Goal: Use online tool/utility: Utilize a website feature to perform a specific function

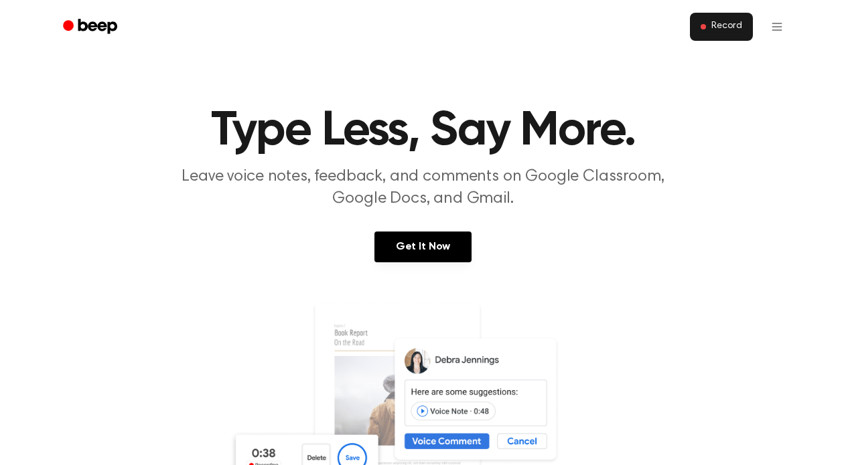
click at [711, 26] on button "Record" at bounding box center [721, 27] width 62 height 28
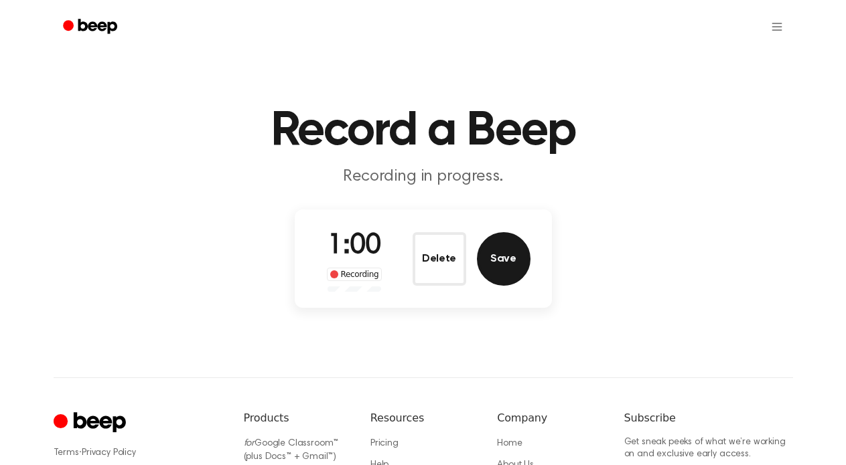
click at [493, 252] on button "Save" at bounding box center [504, 259] width 54 height 54
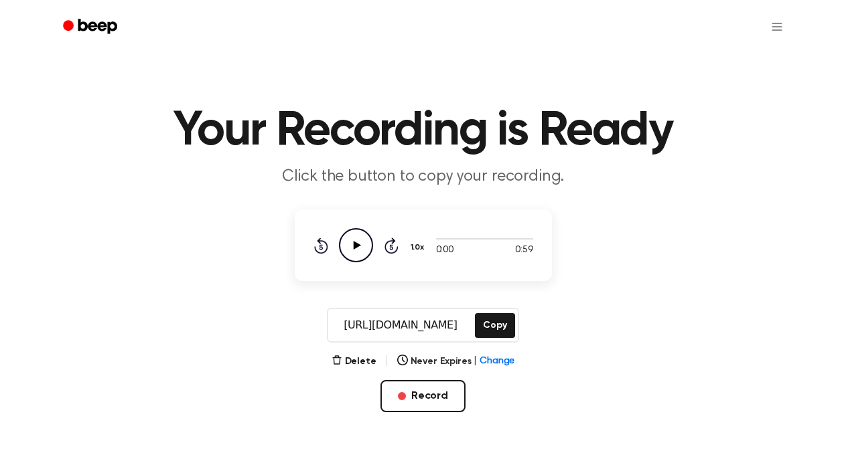
click at [366, 236] on icon "Play Audio" at bounding box center [356, 245] width 34 height 34
click at [322, 281] on div "0:03 0:59 1.0x Rewind 5 seconds Pause Audio Skip 5 seconds" at bounding box center [423, 246] width 257 height 72
click at [345, 356] on button "Delete" at bounding box center [353, 362] width 45 height 14
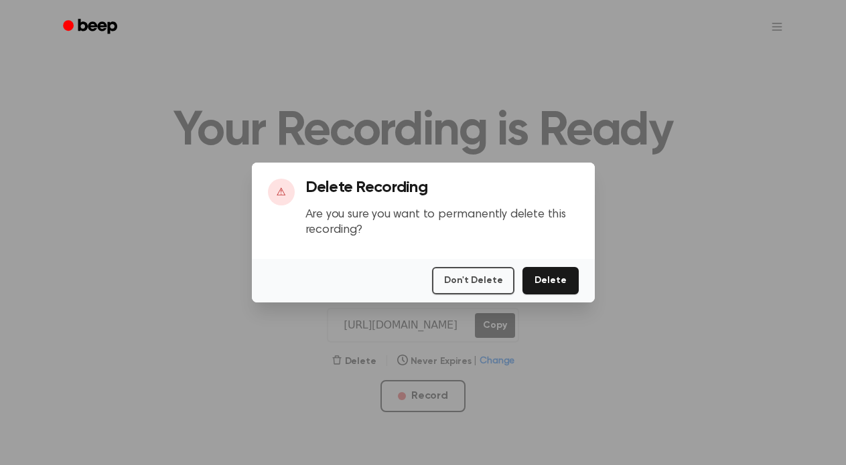
click at [543, 271] on button "Delete" at bounding box center [550, 280] width 56 height 27
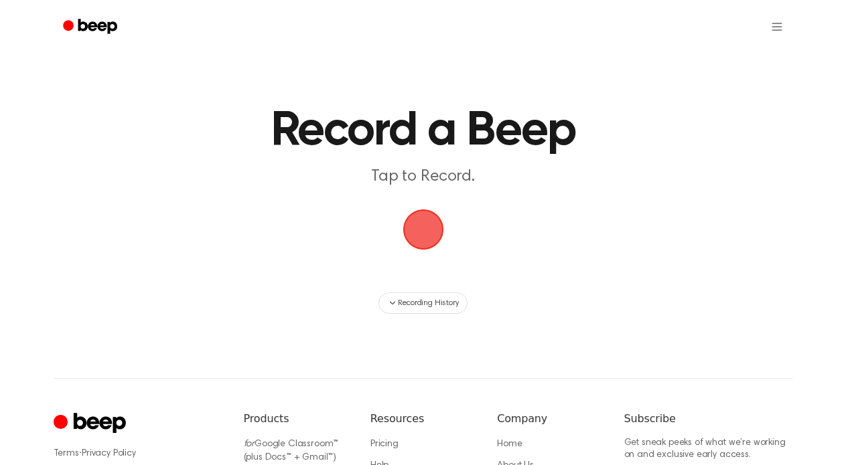
click at [404, 228] on span "button" at bounding box center [423, 229] width 75 height 75
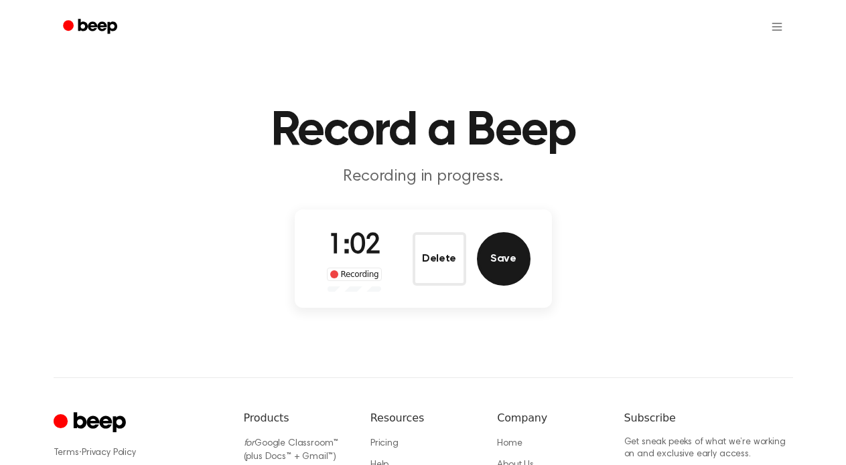
click at [505, 259] on button "Save" at bounding box center [504, 259] width 54 height 54
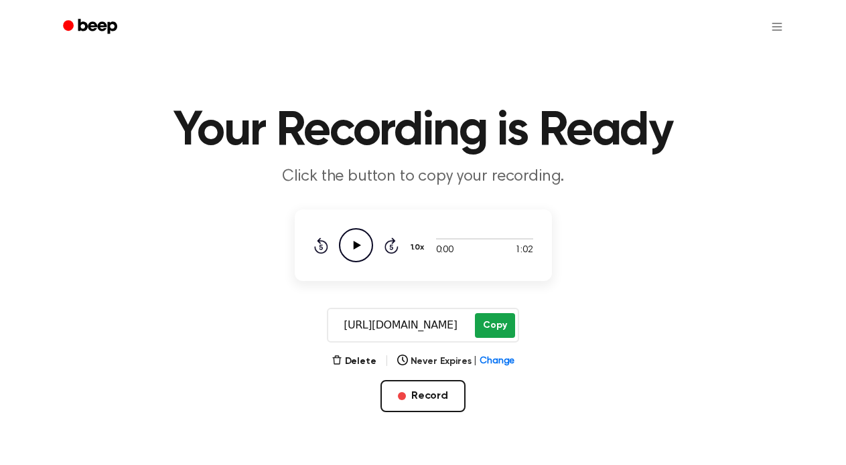
click at [483, 317] on button "Copy" at bounding box center [495, 325] width 40 height 25
